Goal: Transaction & Acquisition: Purchase product/service

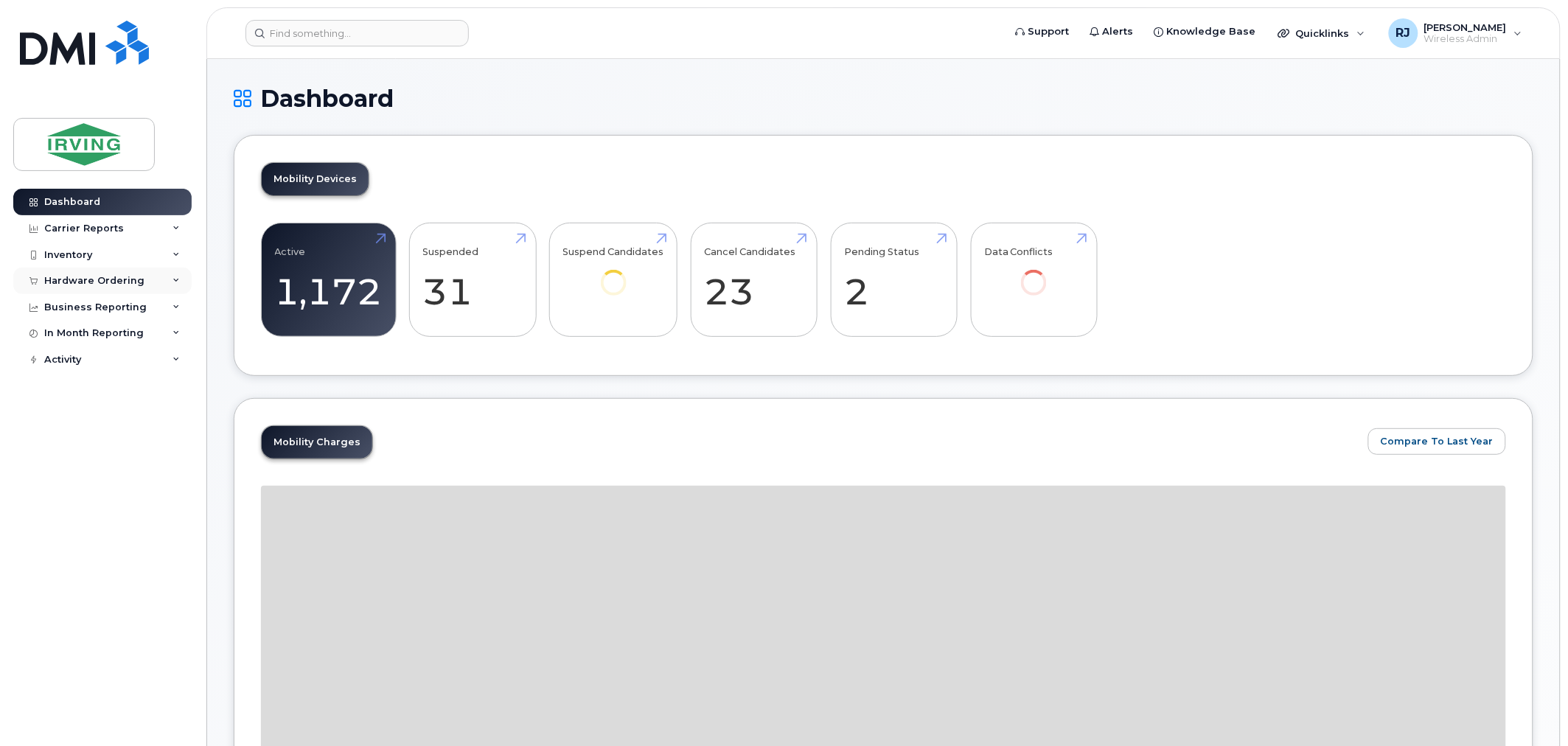
click at [119, 286] on div "Hardware Ordering" at bounding box center [94, 280] width 100 height 12
click at [102, 306] on link "Overview" at bounding box center [116, 307] width 152 height 28
click at [91, 304] on div "Overview" at bounding box center [75, 308] width 48 height 13
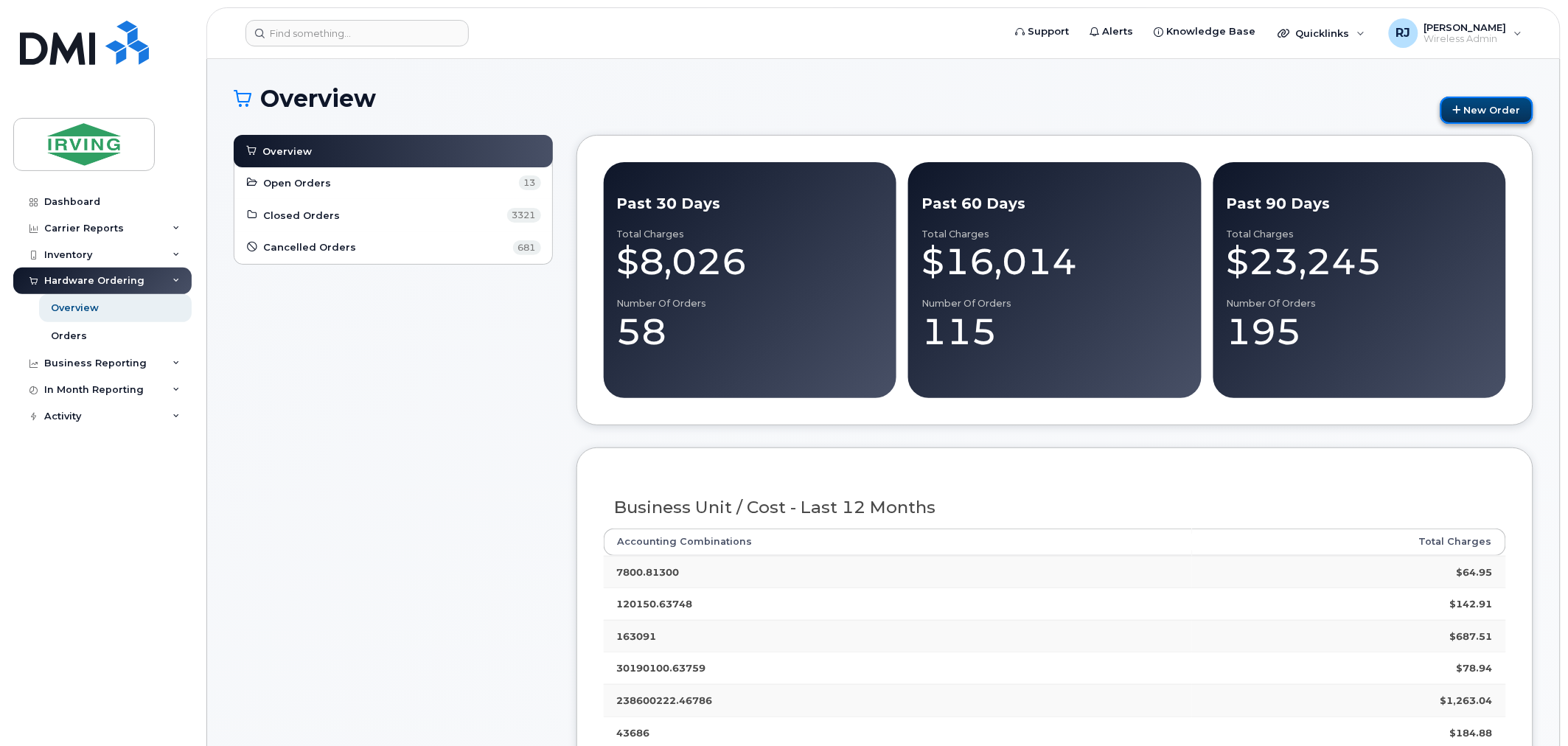
click at [1485, 111] on link "New Order" at bounding box center [1487, 110] width 93 height 27
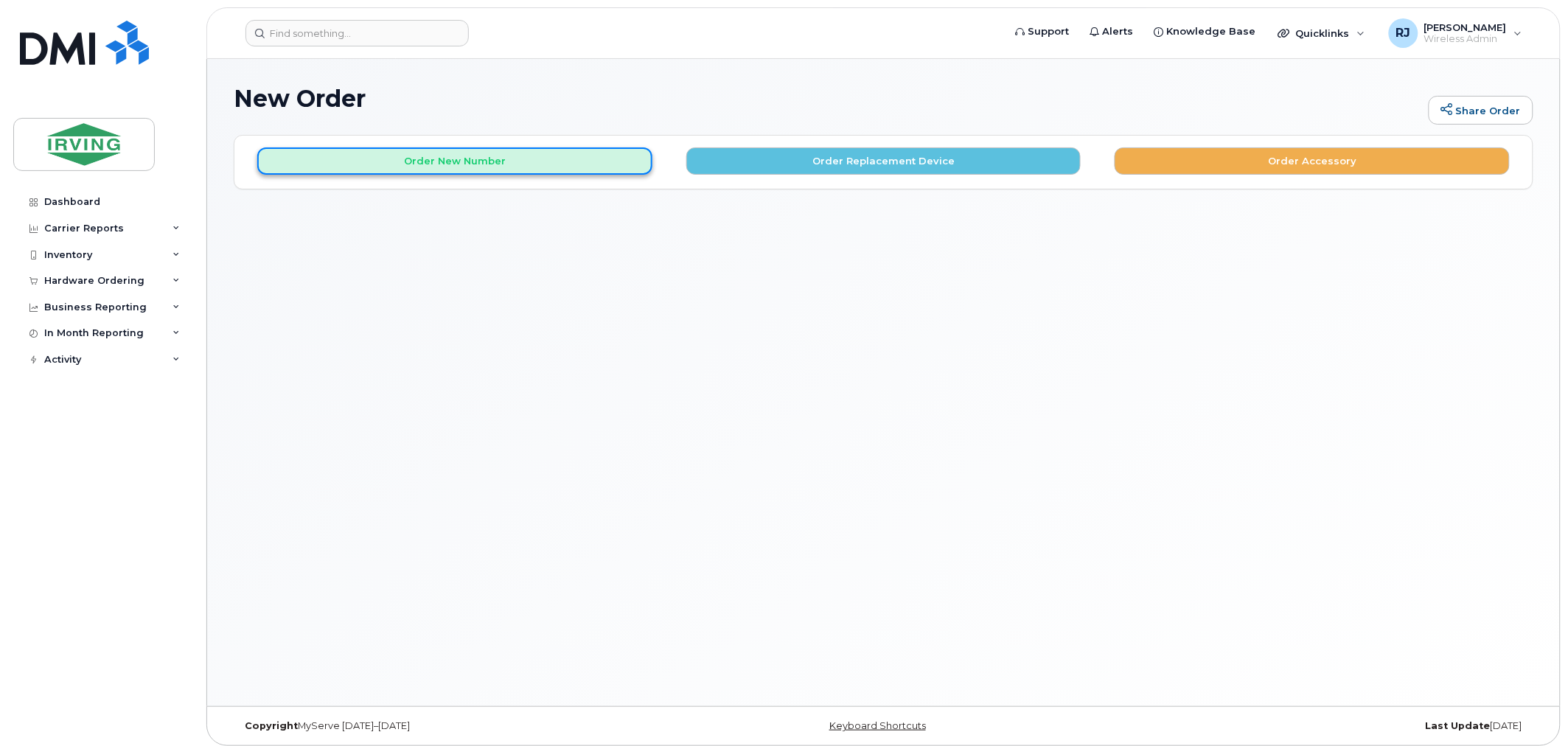
click at [565, 159] on button "Order New Number" at bounding box center [454, 161] width 395 height 27
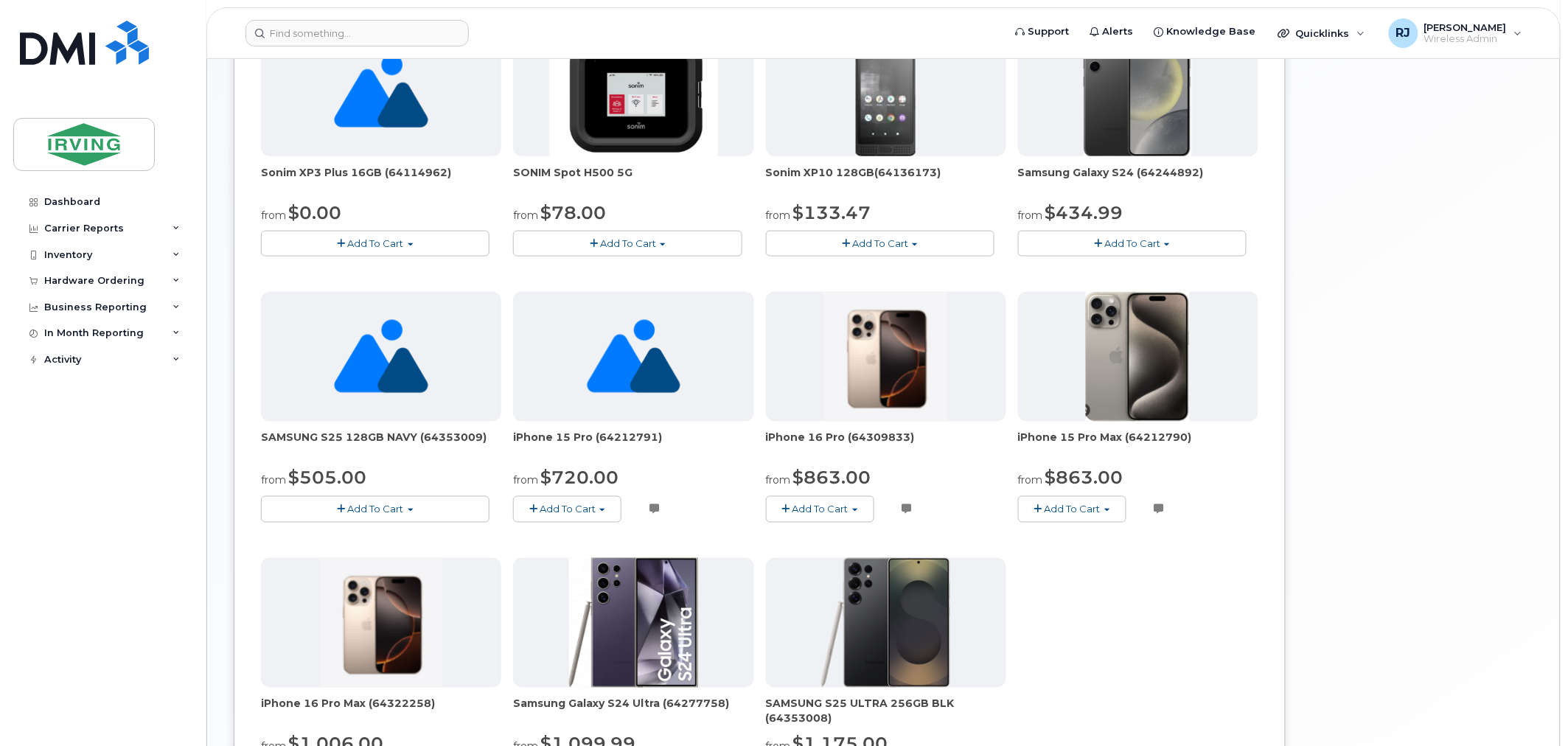
scroll to position [573, 0]
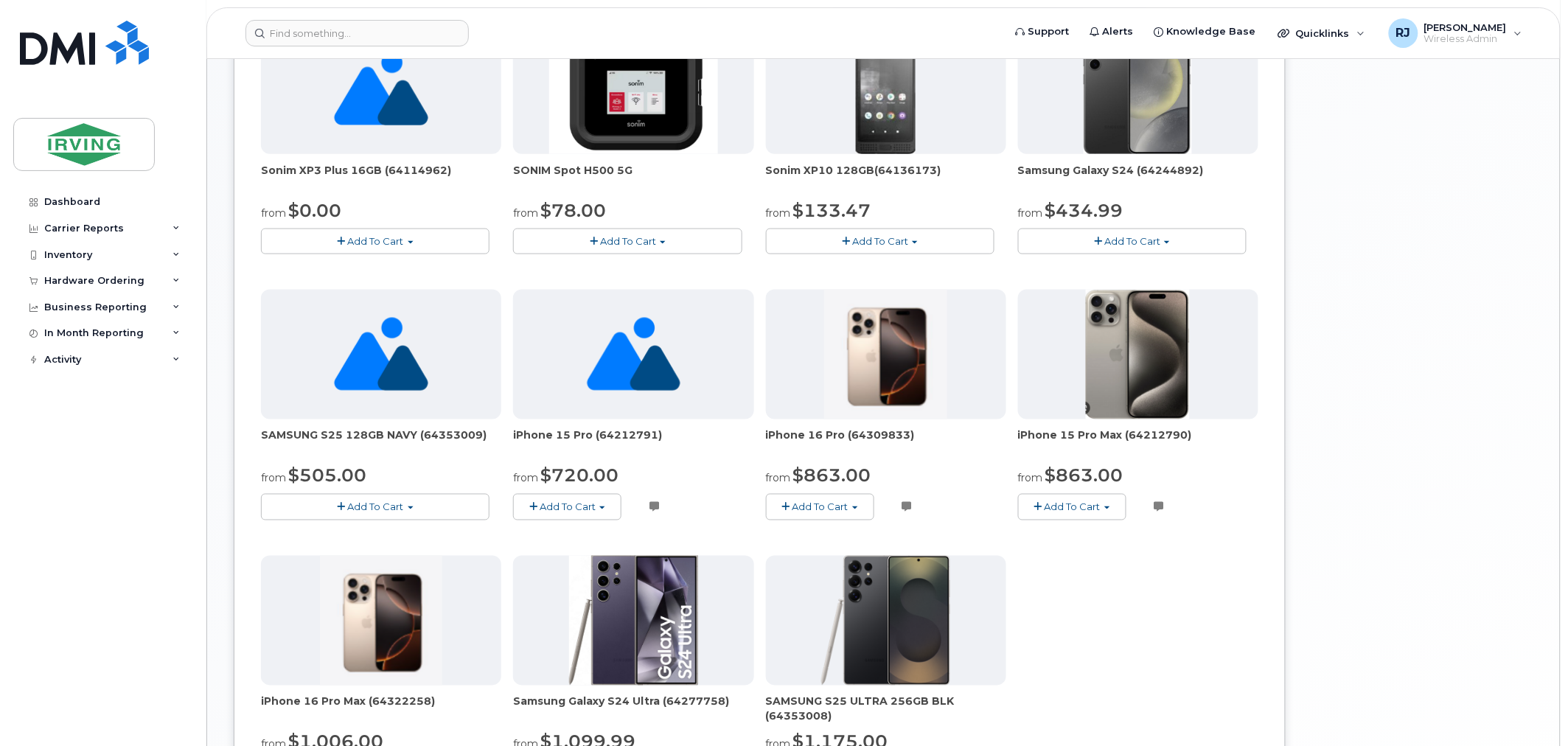
click at [1165, 236] on button "Add To Cart" at bounding box center [1132, 241] width 228 height 26
click at [1315, 193] on div "Your Cart is Empty! Choose product from the left side and you will see the new …" at bounding box center [1415, 234] width 236 height 1344
